Goal: Information Seeking & Learning: Learn about a topic

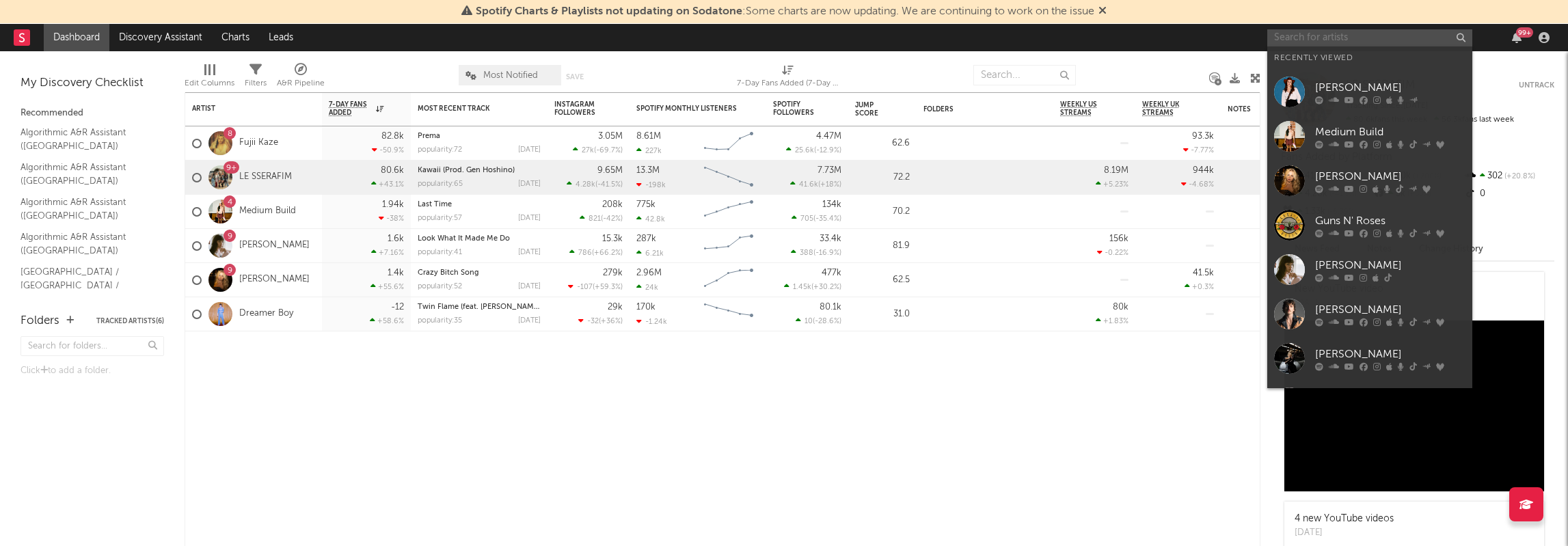
click at [1408, 31] on input "text" at bounding box center [1370, 37] width 205 height 17
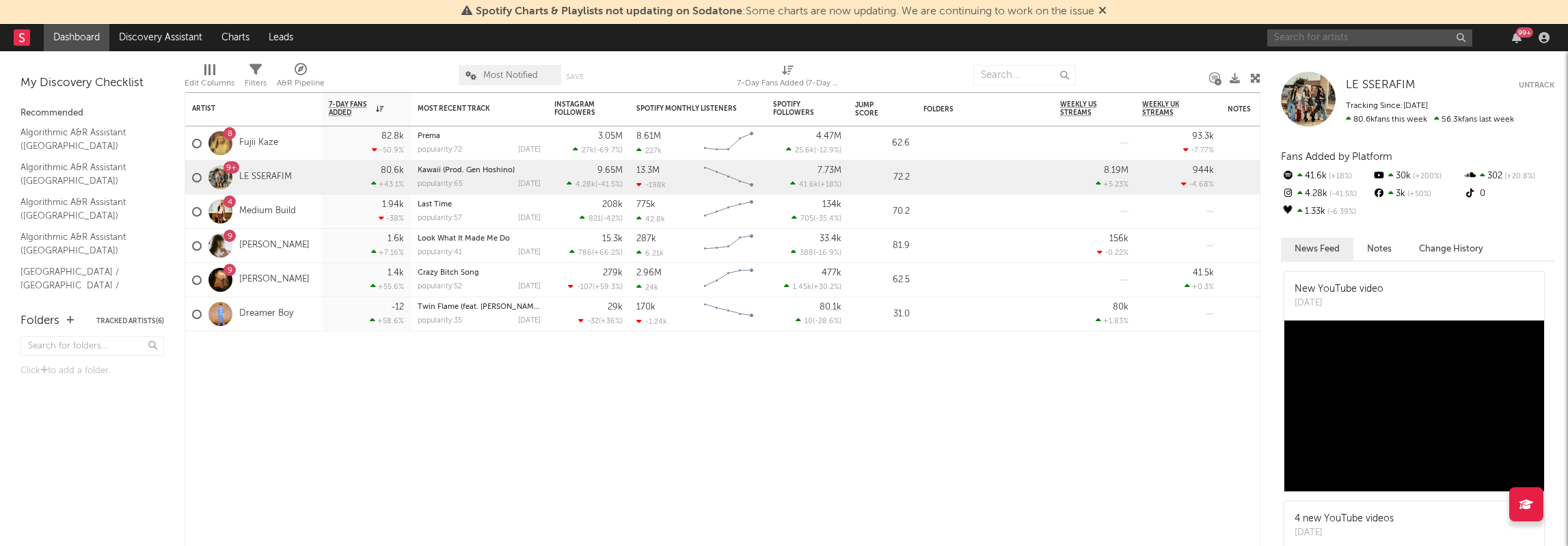
click at [1340, 44] on input "text" at bounding box center [1370, 37] width 205 height 17
type input "durry"
click at [1401, 33] on input "durry" at bounding box center [1370, 37] width 205 height 17
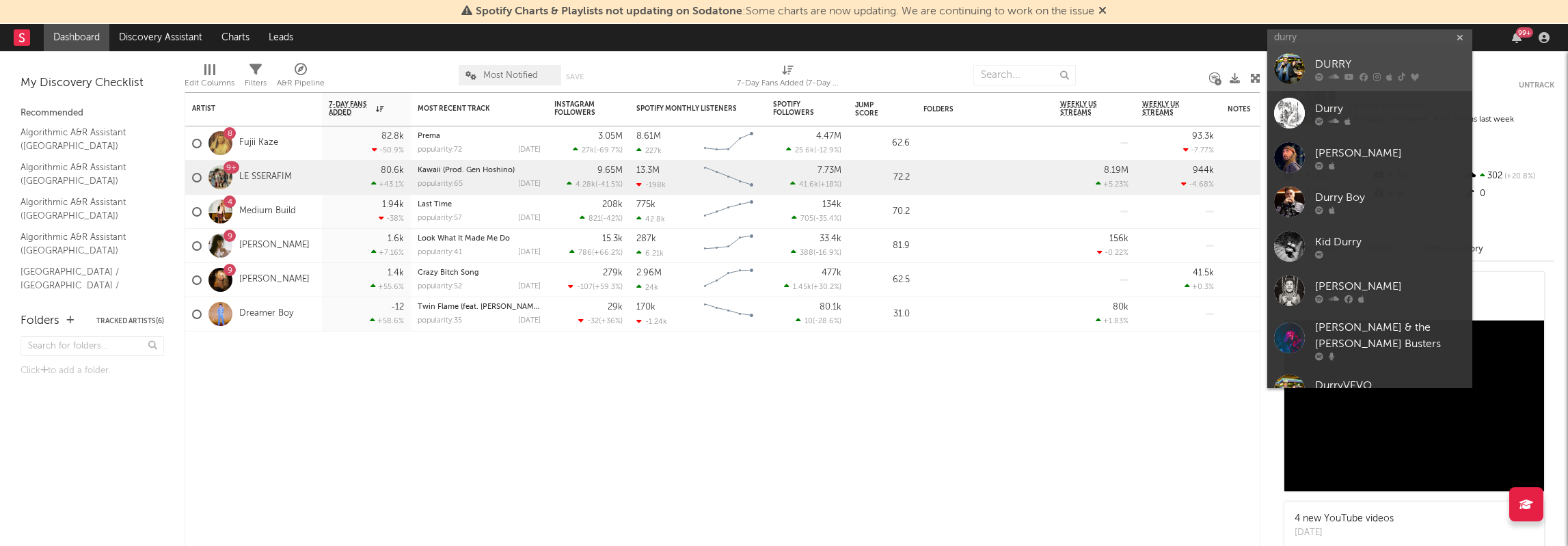
click at [1354, 57] on div "DURRY" at bounding box center [1390, 64] width 150 height 17
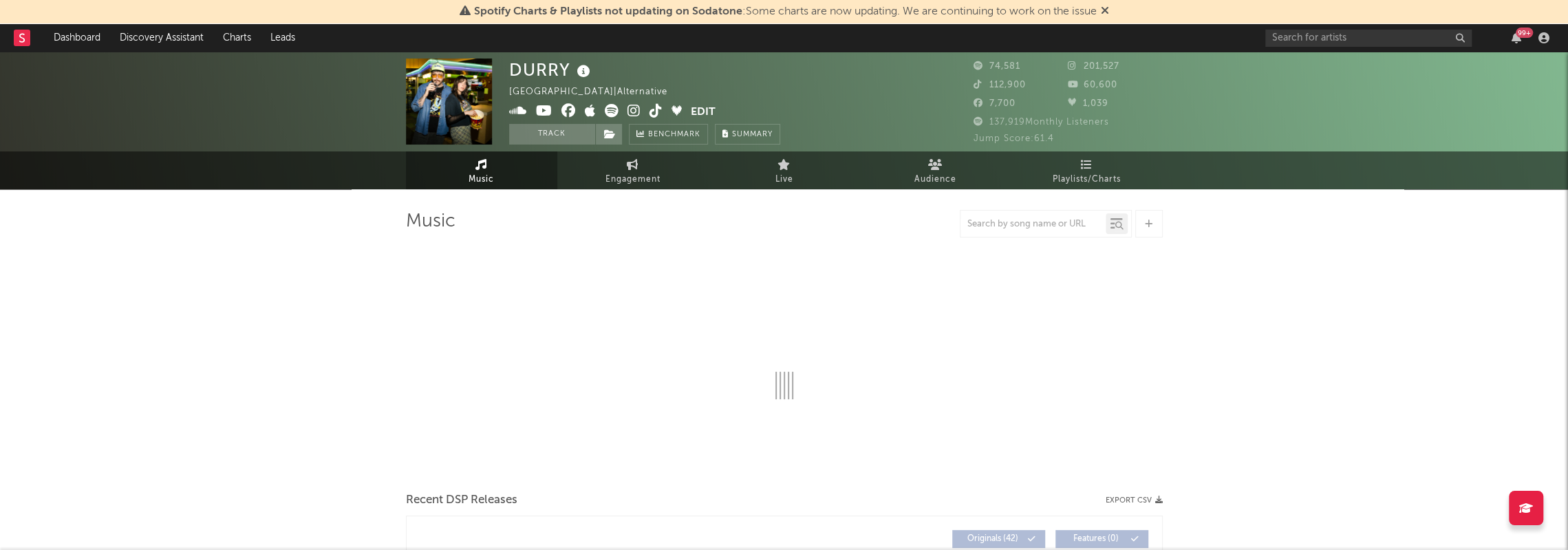
select select "6m"
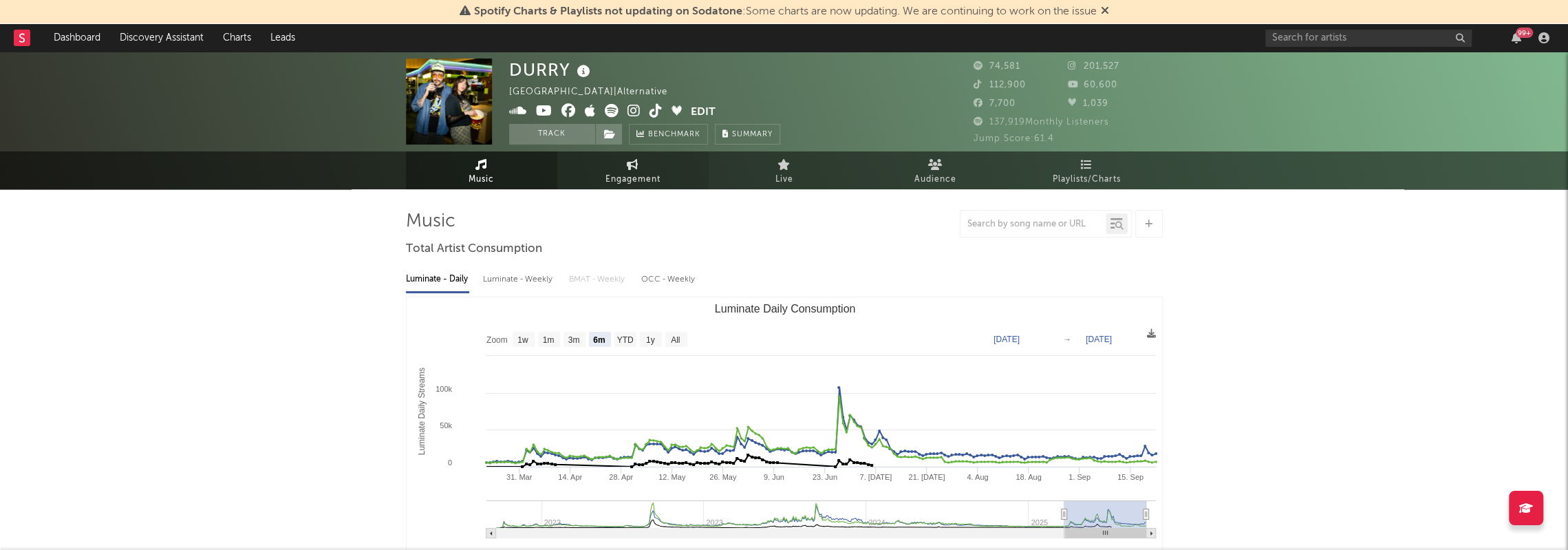
click at [637, 175] on span "Engagement" at bounding box center [633, 180] width 55 height 17
select select "1w"
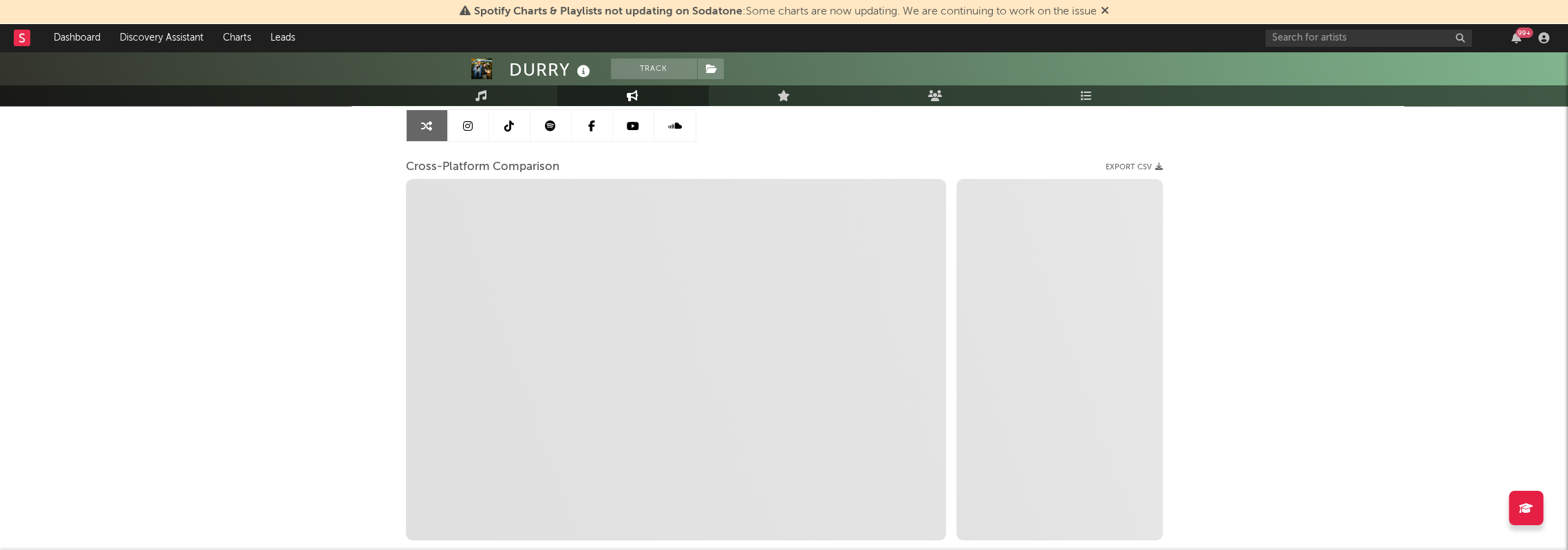
select select "1m"
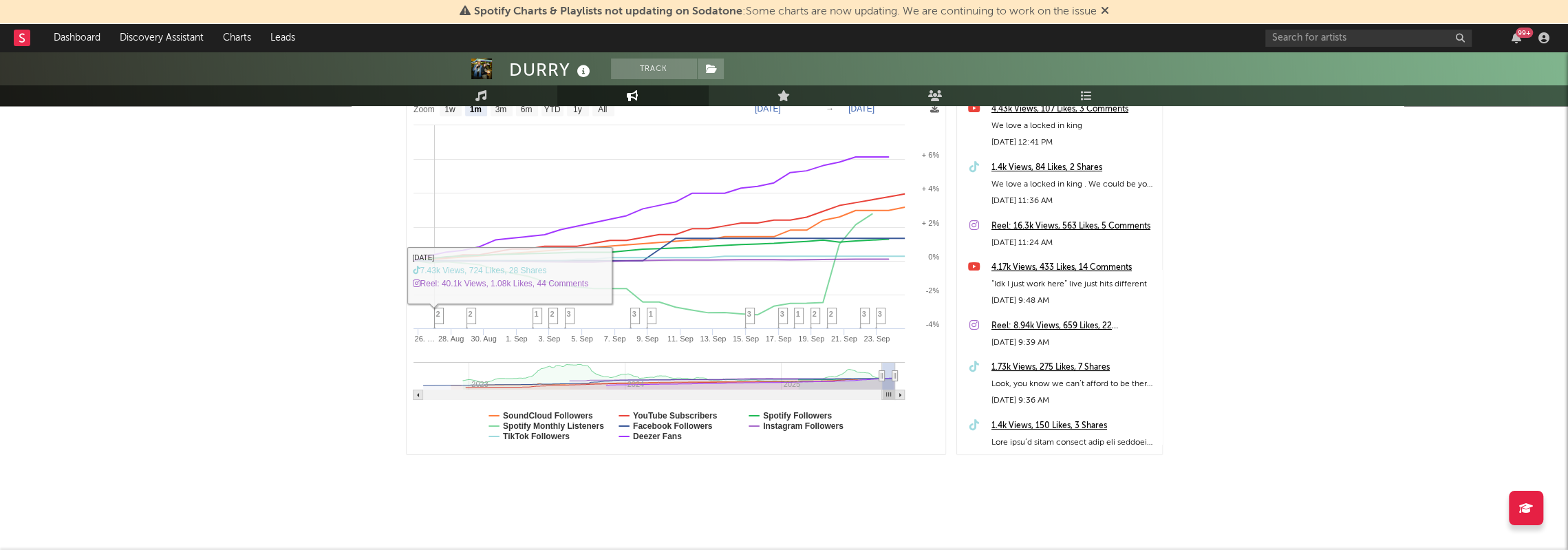
scroll to position [223, 0]
click at [569, 421] on text "Spotify Monthly Listeners" at bounding box center [554, 425] width 101 height 10
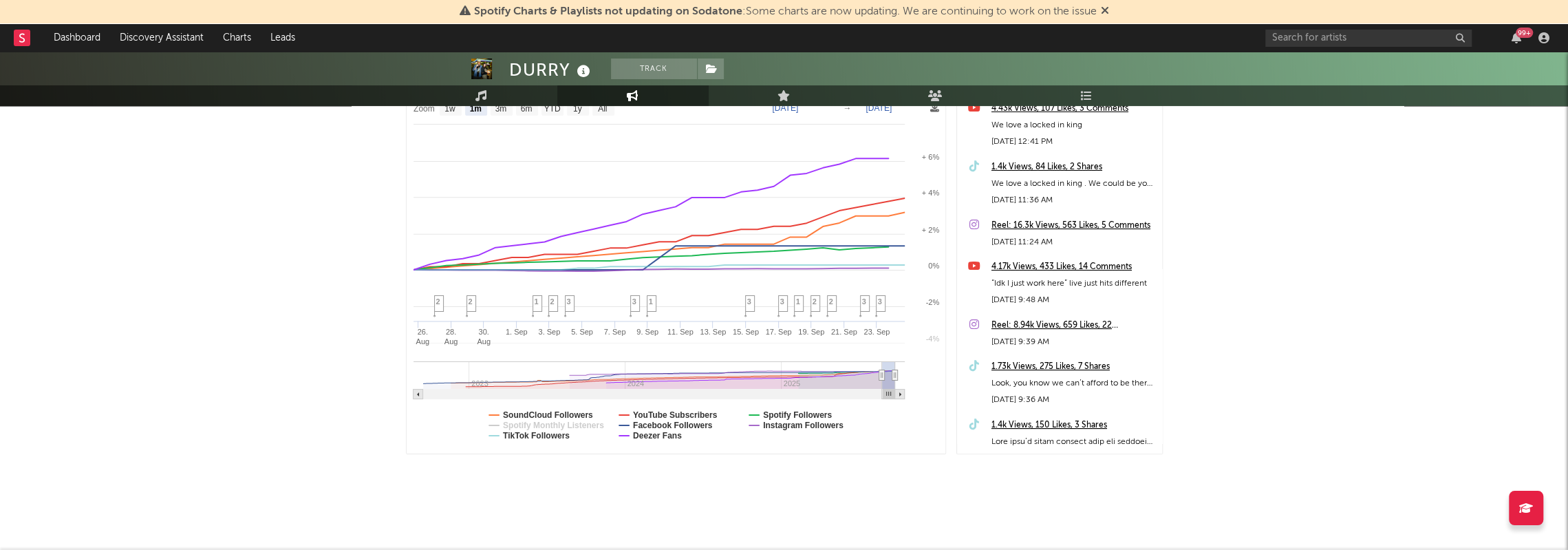
select select "1m"
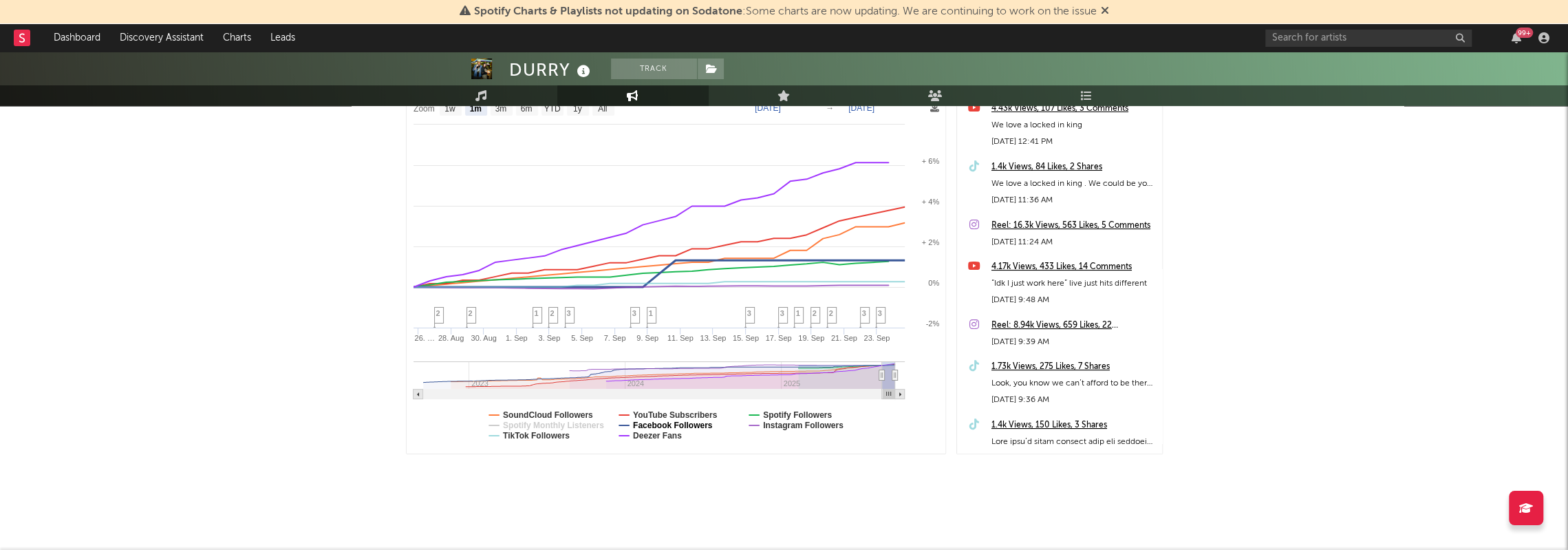
click at [685, 425] on text "Facebook Followers" at bounding box center [672, 425] width 80 height 10
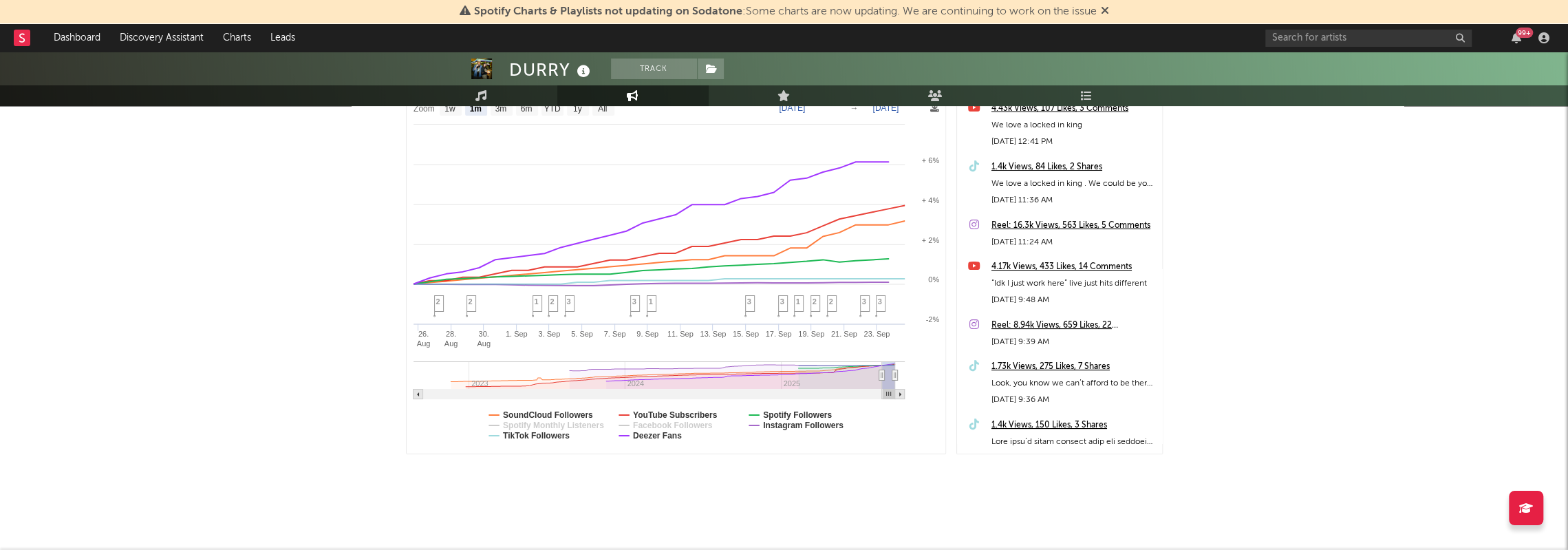
select select "1m"
click at [686, 424] on text "Facebook Followers" at bounding box center [672, 425] width 80 height 10
